Goal: Task Accomplishment & Management: Manage account settings

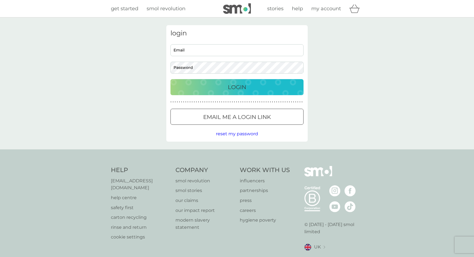
click at [215, 49] on input "Email" at bounding box center [236, 50] width 133 height 12
type input "[PERSON_NAME][EMAIL_ADDRESS][DOMAIN_NAME]"
click at [237, 87] on button "Login" at bounding box center [236, 87] width 133 height 16
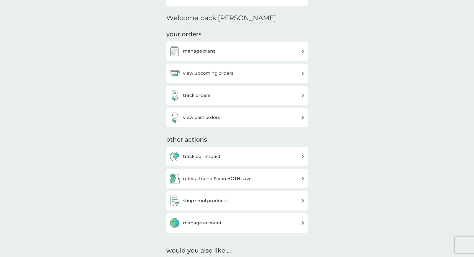
scroll to position [127, 0]
click at [223, 223] on div "manage account" at bounding box center [237, 222] width 136 height 11
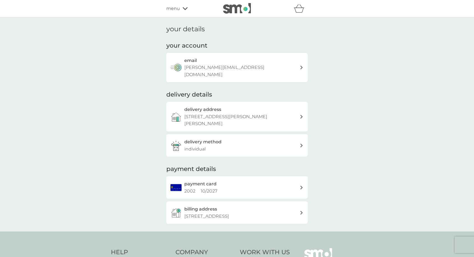
click at [239, 206] on div "billing address [STREET_ADDRESS]" at bounding box center [241, 213] width 115 height 14
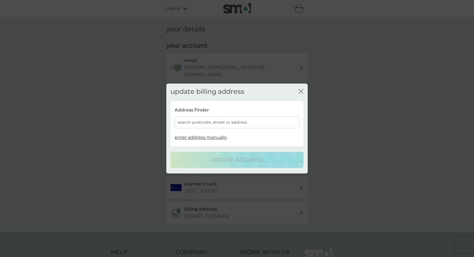
click at [202, 115] on div "Address Finder search postcode, street or address" at bounding box center [237, 118] width 125 height 22
click at [199, 121] on div "search postcode, street or address" at bounding box center [237, 123] width 125 height 12
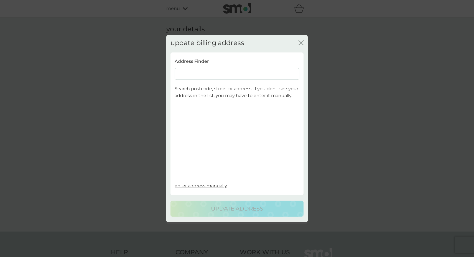
click at [190, 71] on input at bounding box center [237, 74] width 125 height 12
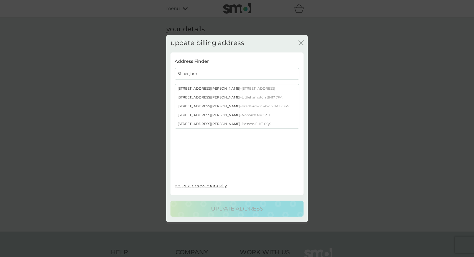
type input "51 benjam"
drag, startPoint x: 190, startPoint y: 71, endPoint x: 211, endPoint y: 109, distance: 43.8
click at [211, 109] on div "[STREET_ADDRESS][PERSON_NAME][PERSON_NAME]" at bounding box center [237, 106] width 124 height 9
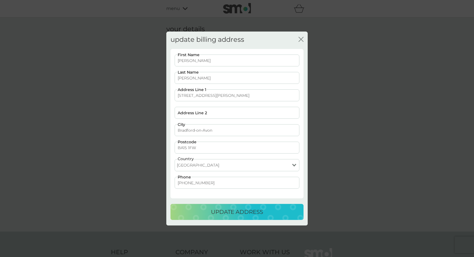
click at [234, 212] on p "update address" at bounding box center [237, 212] width 52 height 9
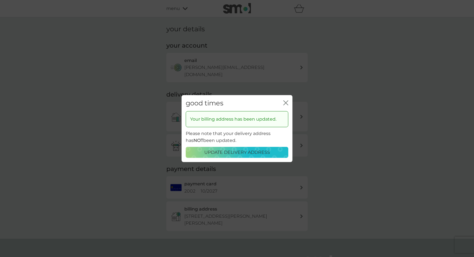
click at [286, 104] on icon "close" at bounding box center [285, 102] width 5 height 5
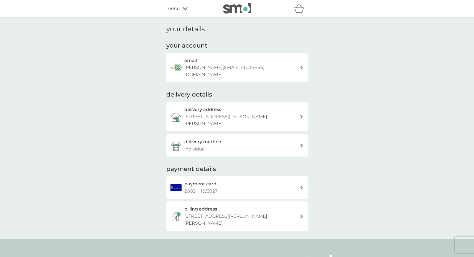
click at [177, 8] on span "menu" at bounding box center [173, 8] width 14 height 7
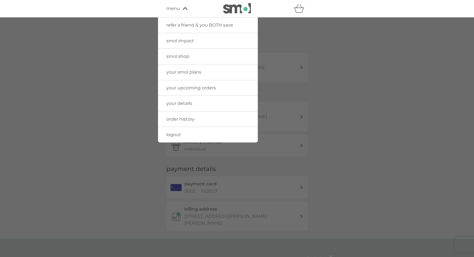
click at [177, 8] on span "menu" at bounding box center [173, 8] width 14 height 7
